Goal: Feedback & Contribution: Contribute content

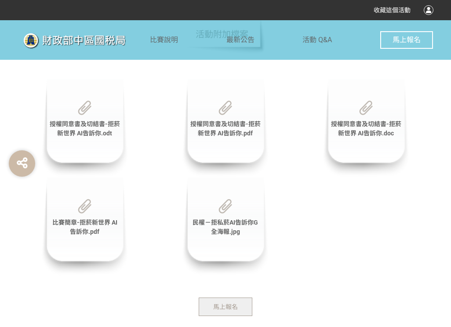
scroll to position [2035, 0]
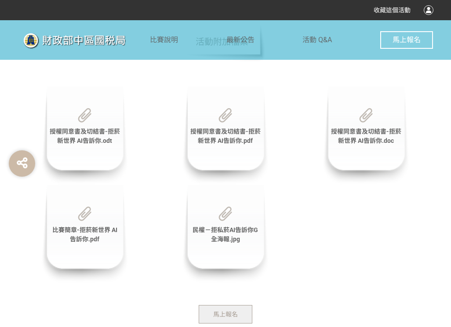
click at [387, 148] on div "授權同意書及切結書-拒菸新世界 AI告訴你.doc" at bounding box center [366, 135] width 88 height 99
click at [369, 110] on img at bounding box center [366, 115] width 14 height 15
click at [367, 120] on img at bounding box center [366, 115] width 14 height 15
click at [367, 121] on img at bounding box center [366, 115] width 14 height 15
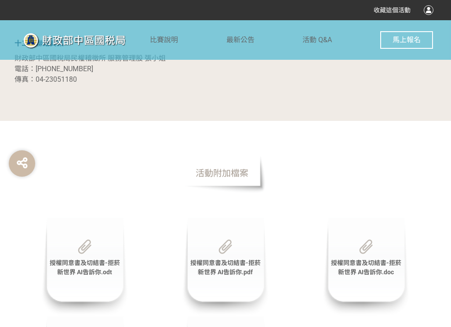
scroll to position [1903, 0]
drag, startPoint x: 348, startPoint y: 264, endPoint x: 381, endPoint y: 303, distance: 51.2
click at [381, 303] on div "授權同意書及切結書-拒菸新世界 AI告訴你.doc" at bounding box center [366, 267] width 88 height 99
click at [362, 282] on div "授權同意書及切結書-拒菸新世界 AI告訴你.doc" at bounding box center [366, 267] width 88 height 99
drag, startPoint x: 217, startPoint y: 169, endPoint x: 224, endPoint y: 179, distance: 12.2
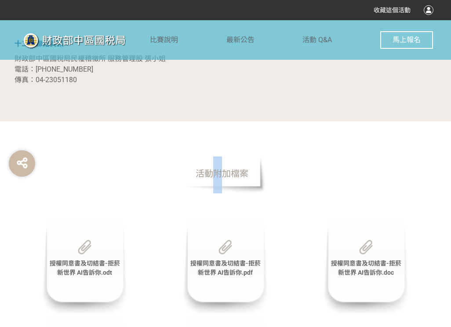
click at [223, 179] on span "活動附加檔案" at bounding box center [222, 174] width 88 height 40
click at [229, 176] on span "活動附加檔案" at bounding box center [222, 174] width 88 height 40
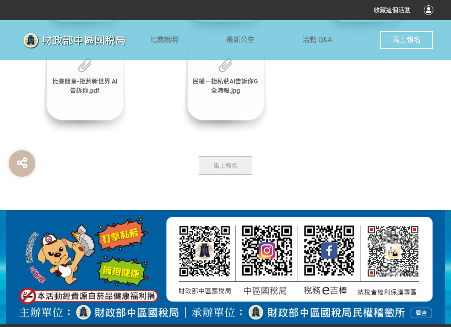
scroll to position [2193, 0]
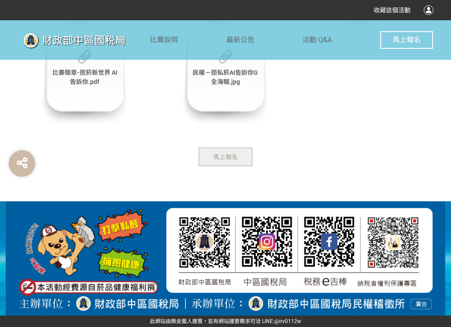
click at [237, 158] on span "馬上報名" at bounding box center [225, 157] width 25 height 7
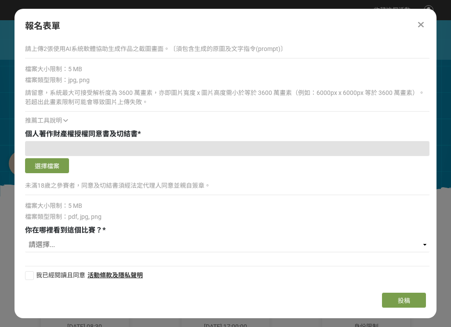
scroll to position [1022, 0]
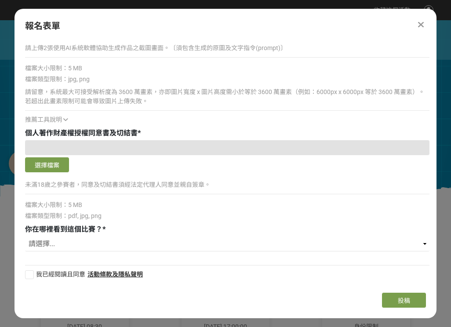
click at [206, 149] on div at bounding box center [227, 147] width 405 height 15
click at [65, 121] on icon at bounding box center [65, 120] width 5 height 6
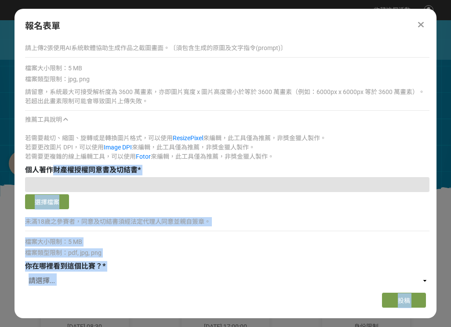
drag, startPoint x: 6, startPoint y: 164, endPoint x: 52, endPoint y: 167, distance: 45.8
click at [52, 167] on span "個人著作財產權授權同意書及切結書" at bounding box center [81, 170] width 113 height 8
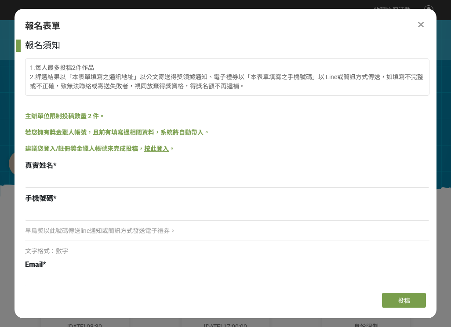
scroll to position [0, 0]
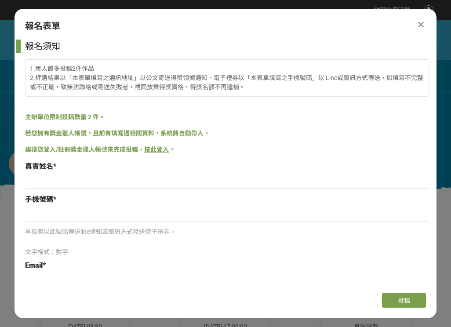
click at [421, 25] on icon at bounding box center [421, 24] width 6 height 9
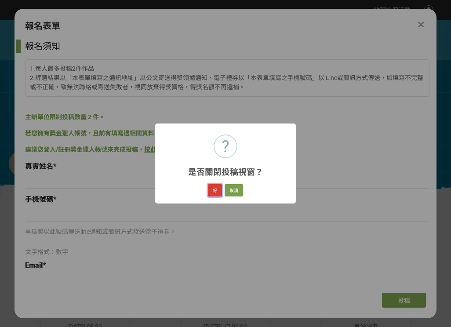
click at [215, 190] on button "好" at bounding box center [215, 190] width 14 height 12
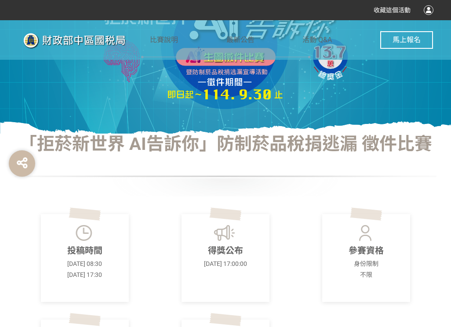
scroll to position [118, 0]
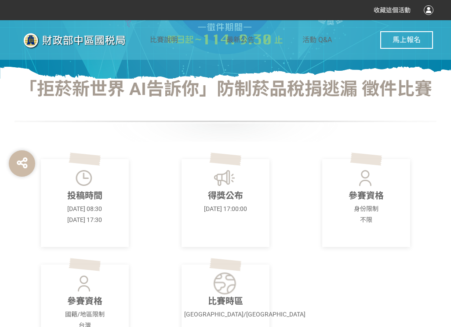
drag, startPoint x: 306, startPoint y: 216, endPoint x: 320, endPoint y: 221, distance: 15.3
click at [315, 220] on div "參賽資格 身份限制 不限" at bounding box center [366, 203] width 141 height 88
click at [359, 225] on div "參賽資格 身份限制 不限" at bounding box center [366, 203] width 88 height 88
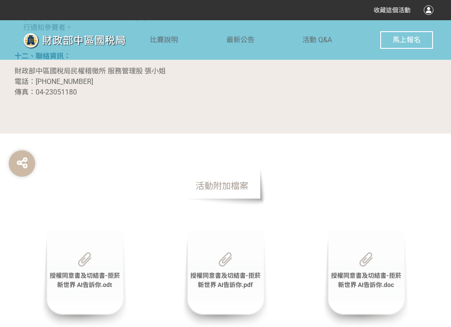
scroll to position [1892, 0]
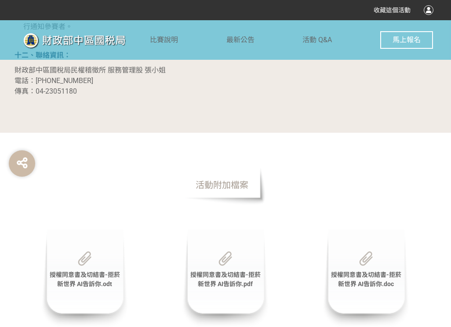
click at [234, 198] on span "活動附加檔案" at bounding box center [222, 185] width 88 height 40
click at [364, 289] on div "授權同意書及切結書-拒菸新世界 AI告訴你.doc" at bounding box center [366, 279] width 88 height 99
click at [366, 277] on span "授權同意書及切結書-拒菸新世界 AI告訴你.doc" at bounding box center [366, 279] width 70 height 16
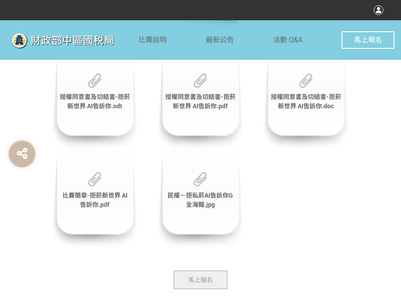
scroll to position [2173, 0]
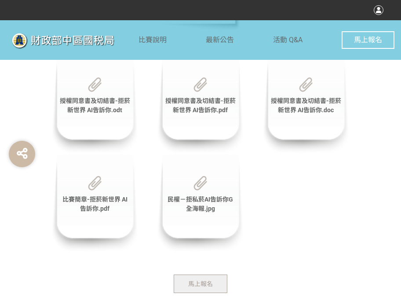
click at [210, 278] on button "馬上報名" at bounding box center [201, 284] width 54 height 18
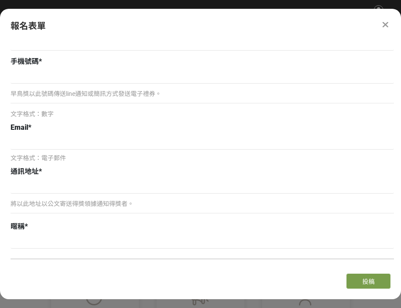
scroll to position [88, 0]
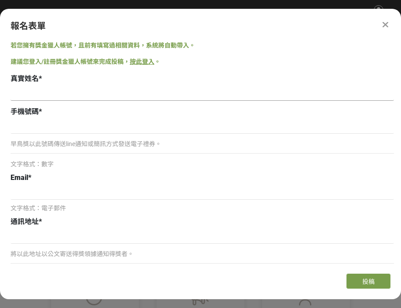
click at [118, 91] on input at bounding box center [203, 93] width 384 height 15
type input "[PERSON_NAME]"
type input "景和街23號"
click at [59, 127] on input at bounding box center [203, 126] width 384 height 15
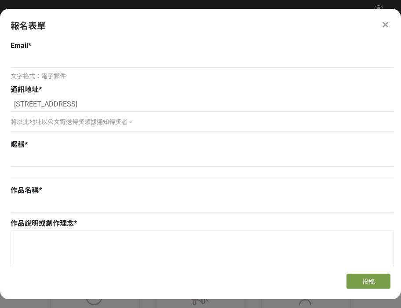
scroll to position [308, 0]
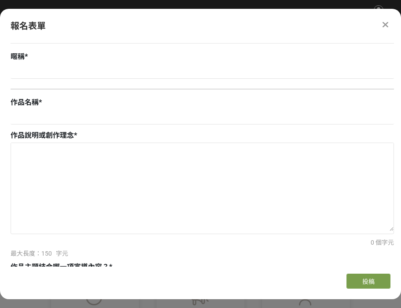
type input "0938286451"
click at [48, 65] on input at bounding box center [203, 71] width 384 height 15
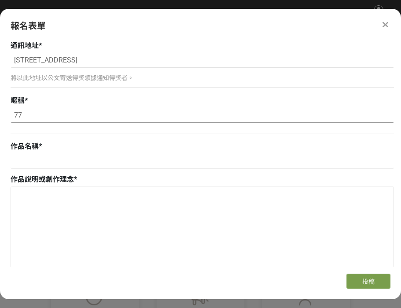
type input "77"
click at [91, 96] on div "暱稱 *" at bounding box center [203, 100] width 384 height 11
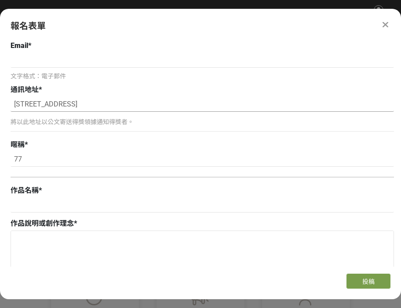
click at [16, 105] on input "景和街23號" at bounding box center [203, 104] width 384 height 15
click at [53, 102] on input "景和街23號" at bounding box center [203, 104] width 384 height 15
type input "[STREET_ADDRESS]"
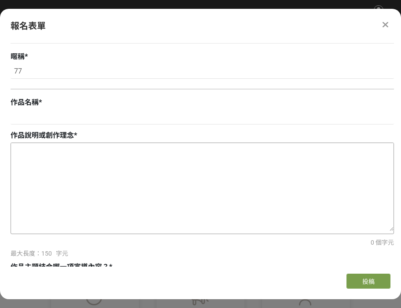
scroll to position [264, 0]
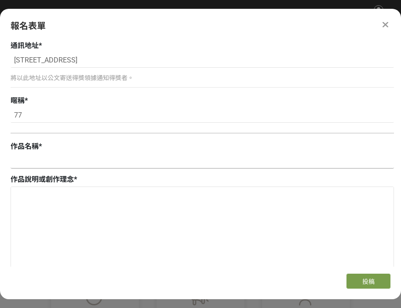
click at [66, 164] on input at bounding box center [203, 161] width 384 height 15
click at [46, 156] on input at bounding box center [203, 161] width 384 height 15
paste input "煙消雲散，健康[PERSON_NAME]"
type input "煙消雲散，健康[PERSON_NAME]"
click at [54, 197] on textarea at bounding box center [202, 231] width 383 height 88
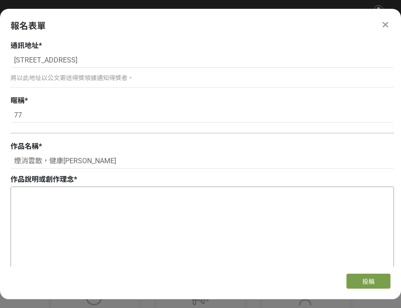
click at [117, 214] on textarea at bounding box center [202, 231] width 383 height 88
paste textarea "別貪便宜買黑菸，來路不明超危險。 圖裡的情境就是要提醒大家，私菸傷身又害社會。 健康最重要，檢舉才是帥。"
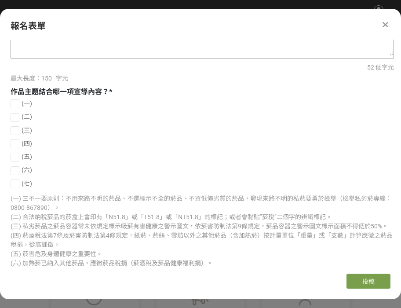
scroll to position [484, 0]
type textarea "別貪便宜買黑菸，來路不明超危險。 圖裡的情境就是要提醒大家，私菸傷身又害社會。 健康最重要，檢舉才是帥。"
click at [13, 99] on div at bounding box center [15, 103] width 9 height 9
checkbox input "true"
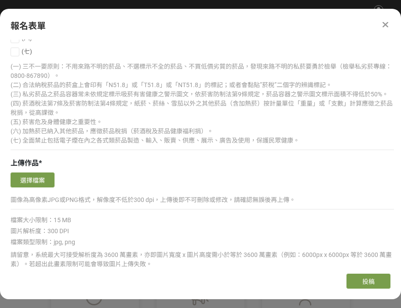
scroll to position [616, 0]
click at [31, 173] on button "選擇檔案" at bounding box center [33, 179] width 44 height 15
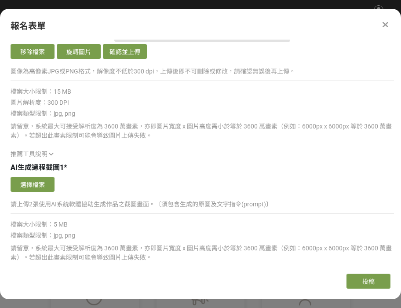
scroll to position [968, 0]
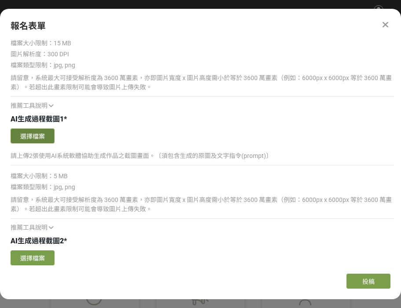
click at [38, 135] on button "選擇檔案" at bounding box center [33, 135] width 44 height 15
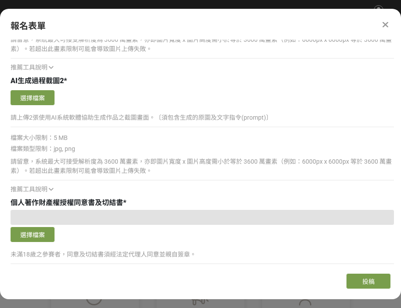
scroll to position [1320, 0]
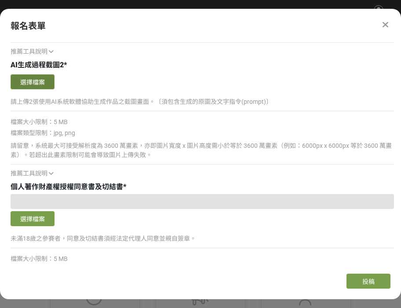
click at [23, 76] on button "選擇檔案" at bounding box center [33, 81] width 44 height 15
click at [28, 81] on button "選擇檔案" at bounding box center [33, 81] width 44 height 15
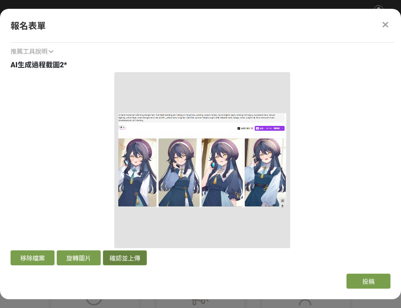
click at [135, 256] on button "確認並上傳" at bounding box center [125, 257] width 44 height 15
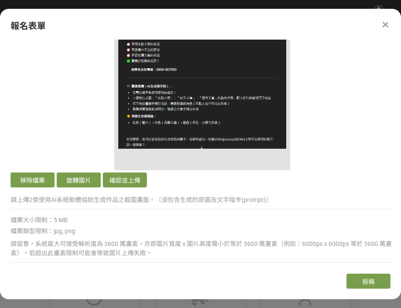
scroll to position [1056, 0]
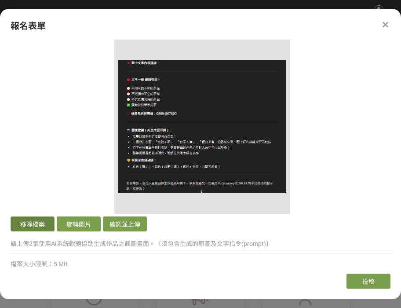
click at [43, 225] on button "移除檔案" at bounding box center [33, 223] width 44 height 15
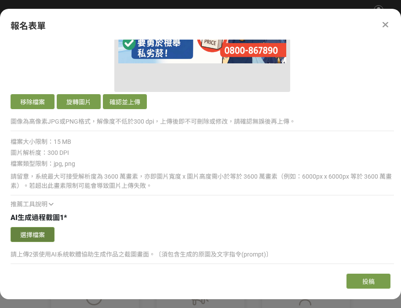
scroll to position [880, 0]
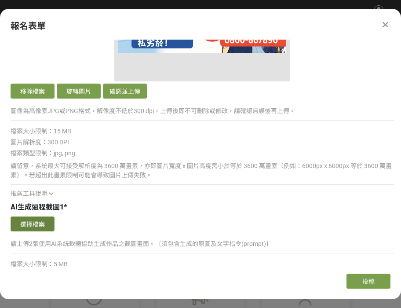
click at [38, 223] on button "選擇檔案" at bounding box center [33, 223] width 44 height 15
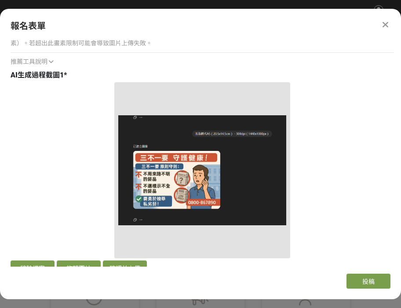
scroll to position [1056, 0]
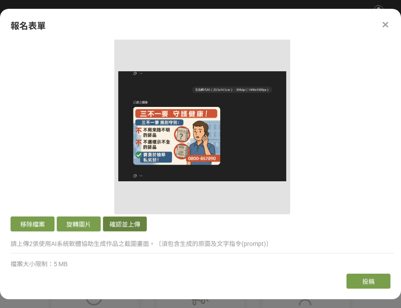
click at [138, 226] on button "確認並上傳" at bounding box center [125, 223] width 44 height 15
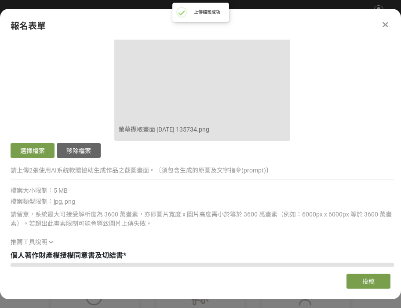
scroll to position [1540, 0]
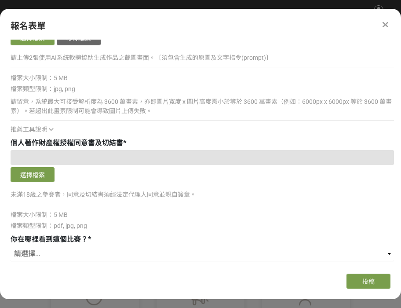
click at [225, 157] on div at bounding box center [203, 157] width 384 height 15
click at [50, 168] on button "選擇檔案" at bounding box center [33, 174] width 44 height 15
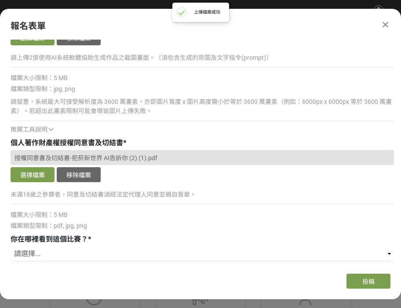
scroll to position [1569, 0]
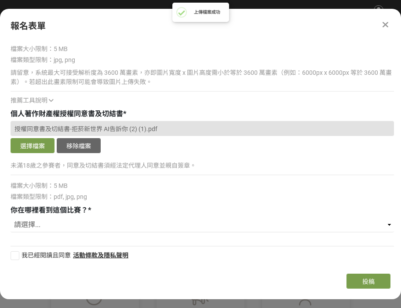
click at [227, 234] on div "請選擇... 獎金獵人網站 Facebook / Instagram 校園講座 / 老師系上推薦 電子郵件 海報 其他" at bounding box center [203, 225] width 384 height 17
click at [134, 229] on select "請選擇... 獎金獵人網站 Facebook / Instagram 校園講座 / 老師系上推薦 電子郵件 海報 其他" at bounding box center [203, 224] width 384 height 15
select select "獎金獵人網站"
click at [11, 217] on select "請選擇... 獎金獵人網站 Facebook / Instagram 校園講座 / 老師系上推薦 電子郵件 海報 其他" at bounding box center [203, 224] width 384 height 15
click at [16, 254] on div at bounding box center [15, 255] width 9 height 9
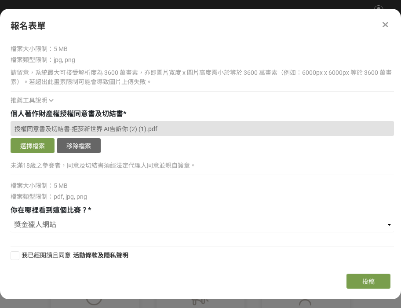
checkbox input "true"
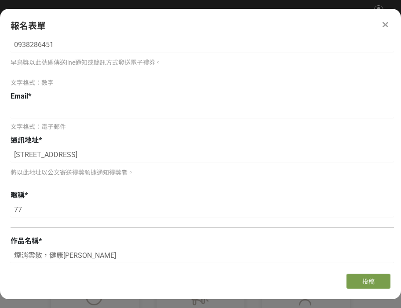
scroll to position [117, 0]
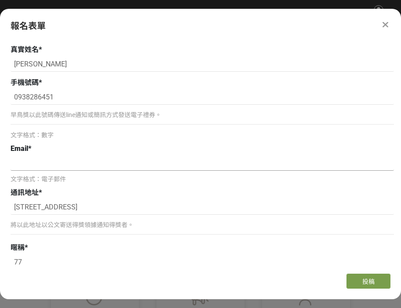
click at [59, 168] on input at bounding box center [203, 163] width 384 height 15
type input "[EMAIL_ADDRESS][DOMAIN_NAME]"
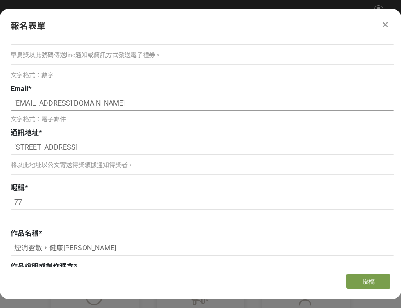
scroll to position [220, 0]
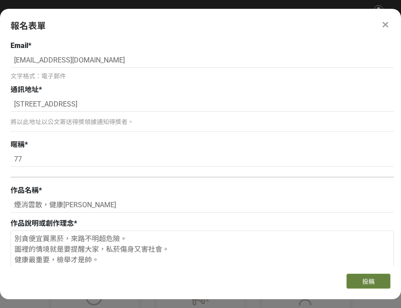
click at [366, 285] on span "投稿" at bounding box center [369, 281] width 12 height 7
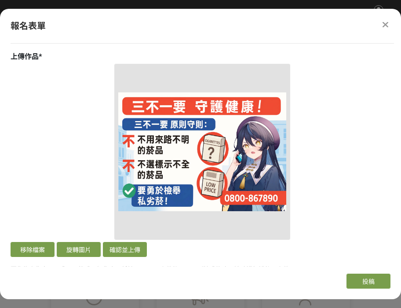
scroll to position [748, 0]
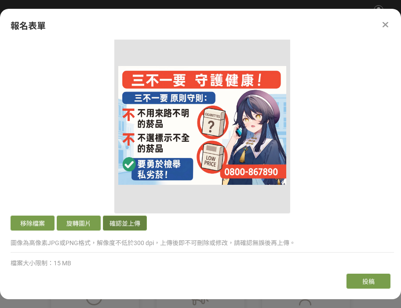
click at [131, 224] on button "確認並上傳" at bounding box center [125, 223] width 44 height 15
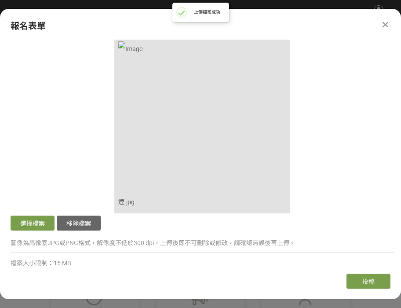
scroll to position [792, 0]
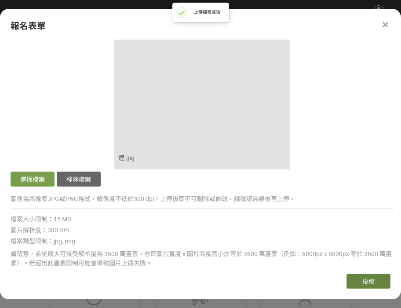
click at [371, 283] on span "投稿" at bounding box center [369, 281] width 12 height 7
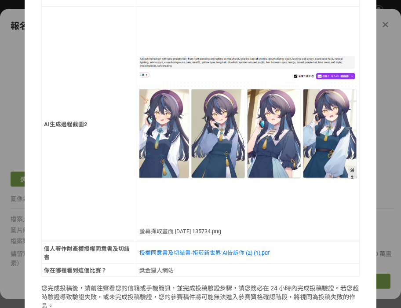
scroll to position [718, 0]
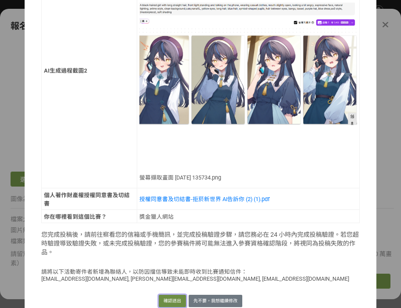
click at [162, 295] on button "確認送出" at bounding box center [172, 301] width 27 height 12
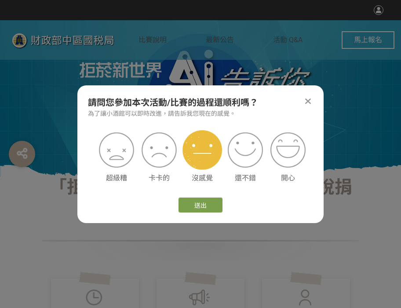
click at [203, 159] on img at bounding box center [203, 150] width 40 height 40
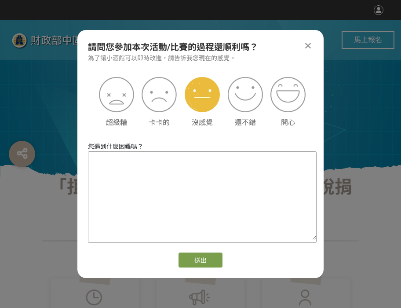
click at [214, 207] on textarea at bounding box center [202, 196] width 228 height 88
type textarea "驗證太麻煩也太多了"
click at [190, 259] on button "送出" at bounding box center [201, 260] width 44 height 15
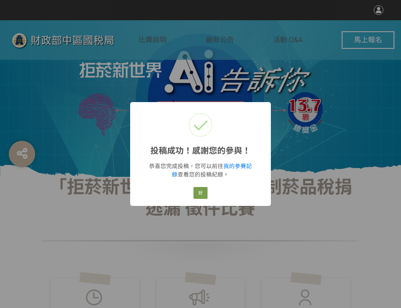
click at [304, 153] on div "投稿成功！感謝您的參與！ × 恭喜您完成投稿，您可以前往 我的參賽記錄 查看您的投稿紀錄。 好 Cancel" at bounding box center [200, 154] width 401 height 308
click at [198, 190] on button "好" at bounding box center [201, 193] width 14 height 12
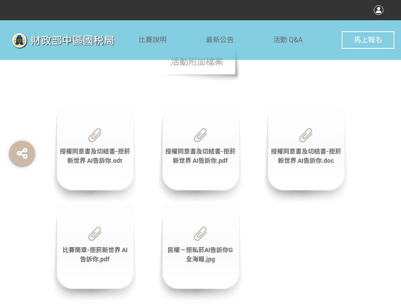
scroll to position [2264, 0]
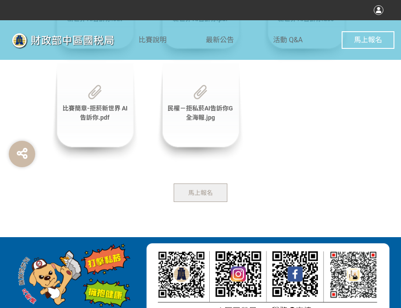
click at [188, 194] on span "馬上報名" at bounding box center [200, 192] width 25 height 7
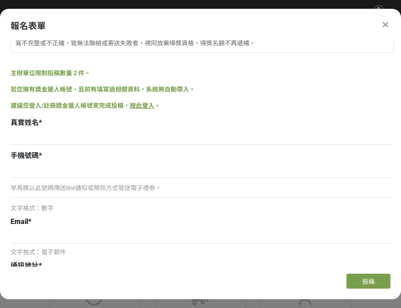
scroll to position [0, 0]
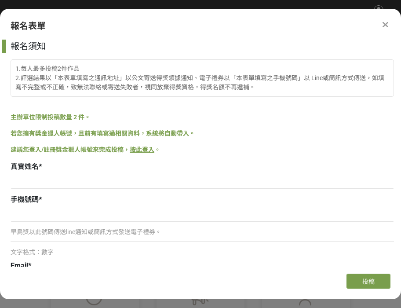
click at [386, 22] on icon at bounding box center [386, 24] width 6 height 9
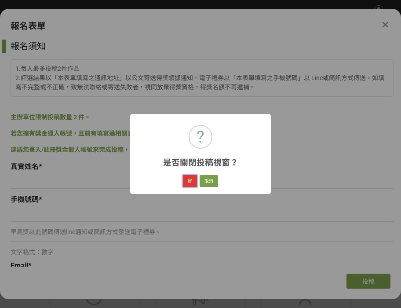
click at [193, 179] on button "好" at bounding box center [190, 181] width 14 height 12
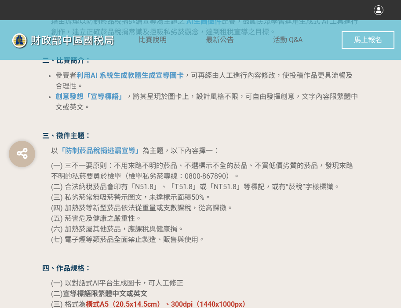
scroll to position [601, 0]
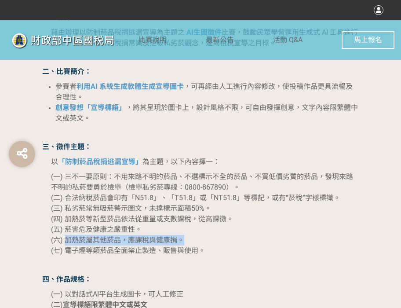
drag, startPoint x: 74, startPoint y: 240, endPoint x: 190, endPoint y: 240, distance: 116.1
click at [190, 240] on p "(一) 三不一要原則：不用來路不明的菸品、不選標示不全的菸品、不買低價劣質的菸品，發現來路不明的私菸要勇於檢舉（檢舉私劣菸專線：0800-867890）。 (…" at bounding box center [205, 214] width 308 height 84
copy span "加熱菸屬其他菸品，應課稅與健康捐。"
click at [178, 217] on span "(四) 加熱菸等新型菸品依法從重量或支數課稅，從高課徵。" at bounding box center [142, 219] width 183 height 8
click at [219, 117] on li "創意發想「宣導標語」 ，將其呈現於圖卡上，設計風格不限，可自由發揮創意，文字內容限繁體中文或英文。" at bounding box center [207, 113] width 304 height 21
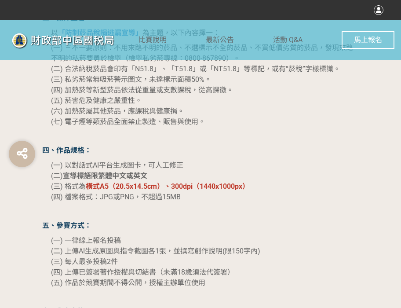
scroll to position [733, 0]
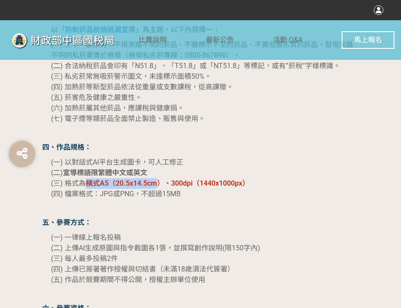
drag, startPoint x: 88, startPoint y: 182, endPoint x: 159, endPoint y: 185, distance: 71.3
click at [159, 185] on strong "橫式A5（20.5x14.5cm）、300dpi（1440x1000px）" at bounding box center [168, 183] width 164 height 8
click at [165, 183] on strong "橫式A5（20.5x14.5cm）、300dpi（1440x1000px）" at bounding box center [168, 183] width 164 height 8
drag, startPoint x: 162, startPoint y: 184, endPoint x: 87, endPoint y: 185, distance: 75.2
click at [87, 185] on strong "橫式A5（20.5x14.5cm）、300dpi（1440x1000px）" at bounding box center [168, 183] width 164 height 8
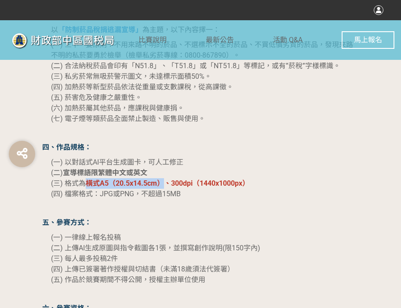
copy strong "橫式A5（20.5x14.5cm）"
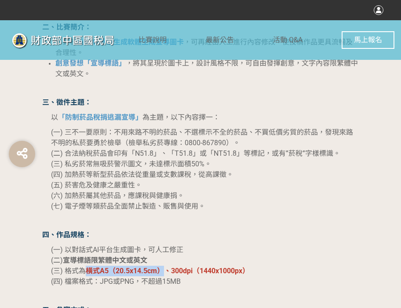
scroll to position [645, 0]
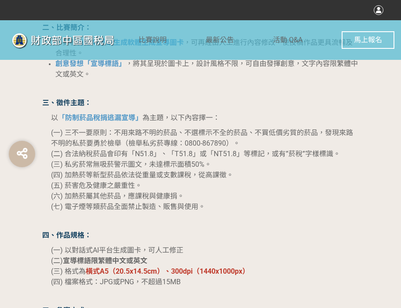
click at [183, 184] on p "(一) 三不一要原則：不用來路不明的菸品、不選標示不全的菸品、不買低價劣質的菸品，發現來路不明的私菸要勇於檢舉（檢舉私劣菸專線：0800-867890）。 (…" at bounding box center [205, 170] width 308 height 84
drag, startPoint x: 67, startPoint y: 208, endPoint x: 199, endPoint y: 206, distance: 132.0
click at [199, 206] on span "(七) 電子煙等類菸品全面禁止製造、販售與使用。" at bounding box center [128, 206] width 154 height 8
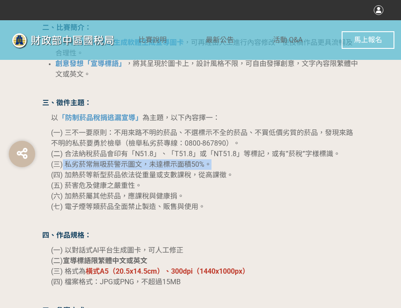
drag, startPoint x: 62, startPoint y: 165, endPoint x: 224, endPoint y: 163, distance: 161.9
click at [224, 163] on p "(一) 三不一要原則：不用來路不明的菸品、不選標示不全的菸品、不買低價劣質的菸品，發現來路不明的私菸要勇於檢舉（檢舉私劣菸專線：0800-867890）。 (…" at bounding box center [205, 170] width 308 height 84
copy span "私劣菸常無吸菸警示圖文，未達標示面積50%。"
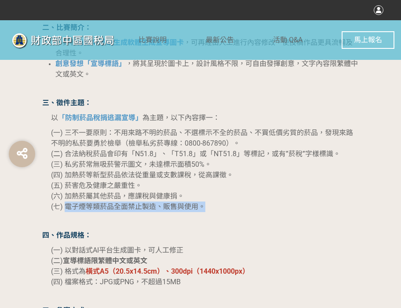
drag, startPoint x: 66, startPoint y: 202, endPoint x: 215, endPoint y: 209, distance: 148.8
click at [215, 209] on p "(一) 三不一要原則：不用來路不明的菸品、不選標示不全的菸品、不買低價劣質的菸品，發現來路不明的私菸要勇於檢舉（檢舉私劣菸專線：0800-867890）。 (…" at bounding box center [205, 170] width 308 height 84
copy span "電子煙等類菸品全面禁止製造、販售與使用。"
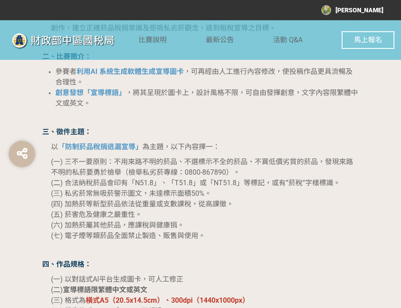
scroll to position [792, 0]
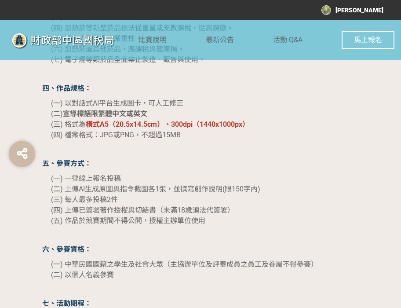
click at [377, 12] on div "[PERSON_NAME]" at bounding box center [353, 10] width 62 height 10
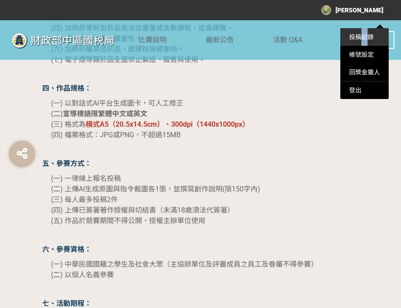
click at [364, 33] on li "投稿記錄" at bounding box center [365, 37] width 48 height 18
click at [364, 33] on link "投稿記錄" at bounding box center [361, 36] width 25 height 7
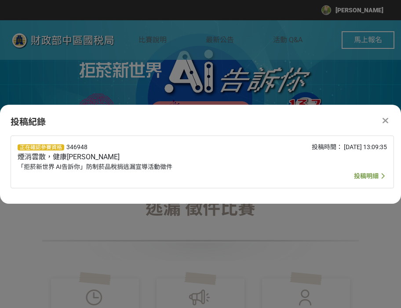
click at [385, 119] on icon at bounding box center [386, 120] width 6 height 9
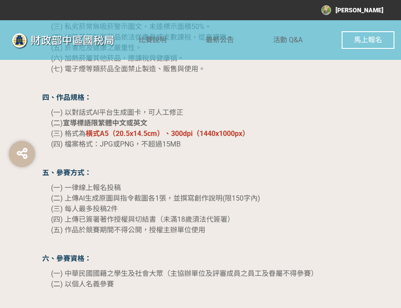
scroll to position [792, 0]
